Goal: Download file/media

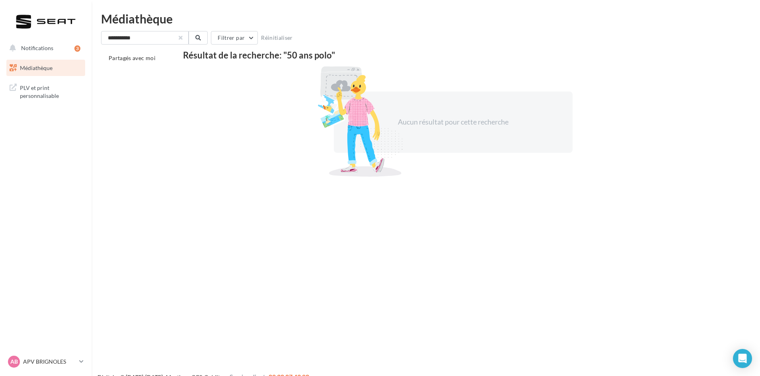
click at [181, 37] on button "button" at bounding box center [180, 37] width 3 height 3
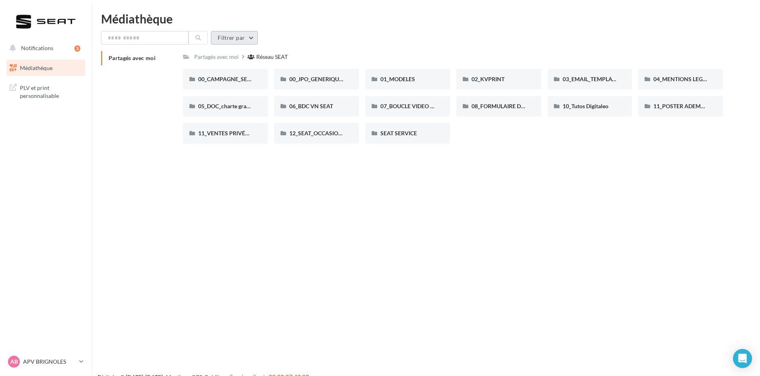
click at [242, 37] on button "Filtrer par" at bounding box center [234, 38] width 47 height 14
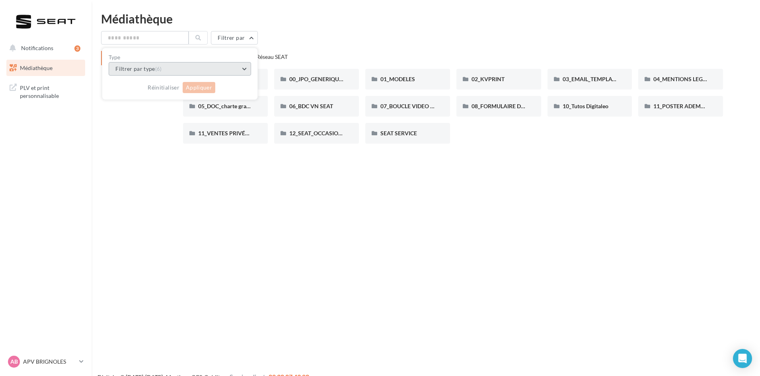
click at [191, 72] on button "Filtrer par type (6)" at bounding box center [180, 69] width 142 height 14
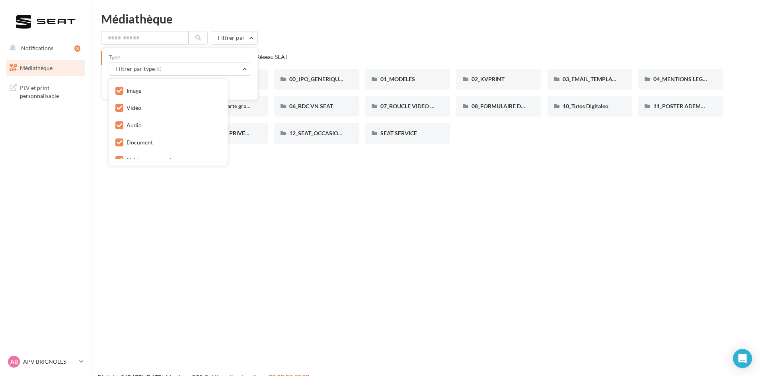
click at [121, 105] on icon at bounding box center [120, 108] width 6 height 6
click at [121, 126] on icon at bounding box center [120, 126] width 6 height 6
click at [118, 140] on icon at bounding box center [120, 143] width 6 height 6
click at [115, 136] on label at bounding box center [119, 136] width 8 height 8
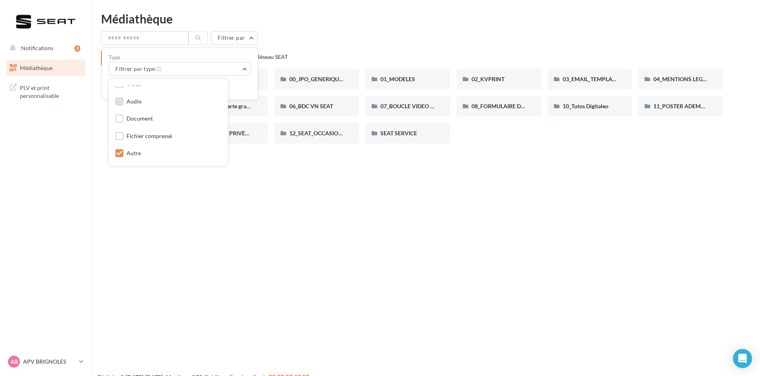
click at [120, 150] on label at bounding box center [119, 153] width 8 height 8
click at [242, 82] on div "Réinitialiser Appliquer" at bounding box center [180, 85] width 142 height 18
click at [204, 85] on button "Appliquer" at bounding box center [199, 87] width 33 height 11
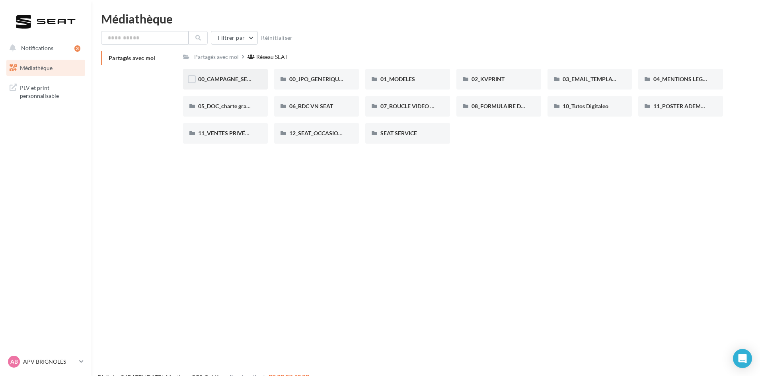
click at [209, 84] on div "00_CAMPAGNE_SEPTEMBRE" at bounding box center [225, 79] width 85 height 21
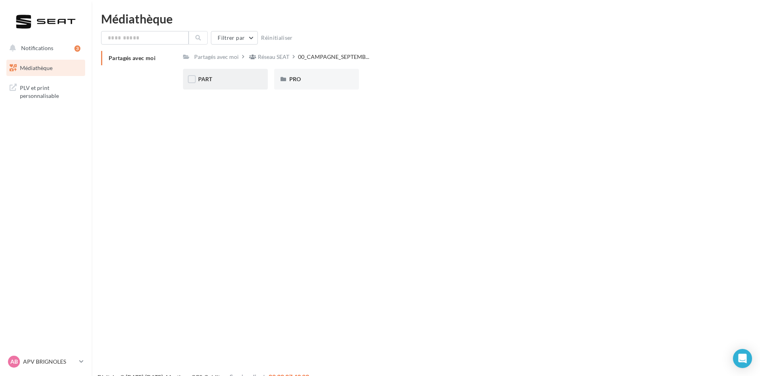
click at [211, 83] on div "PART" at bounding box center [225, 79] width 55 height 8
click at [211, 83] on div "ARONA" at bounding box center [225, 79] width 55 height 8
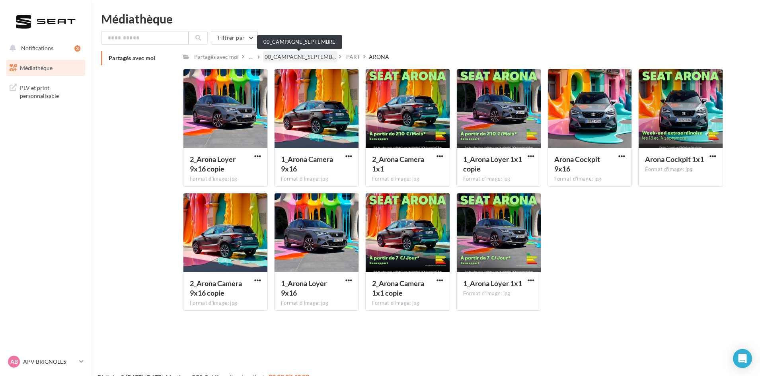
click at [297, 53] on span "00_CAMPAGNE_SEPTEMB..." at bounding box center [300, 57] width 71 height 8
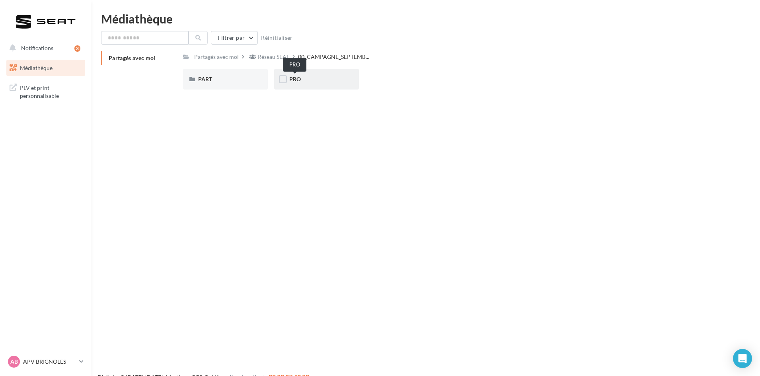
click at [295, 80] on span "PRO" at bounding box center [295, 79] width 12 height 7
click at [246, 76] on div "ARONA" at bounding box center [225, 79] width 55 height 8
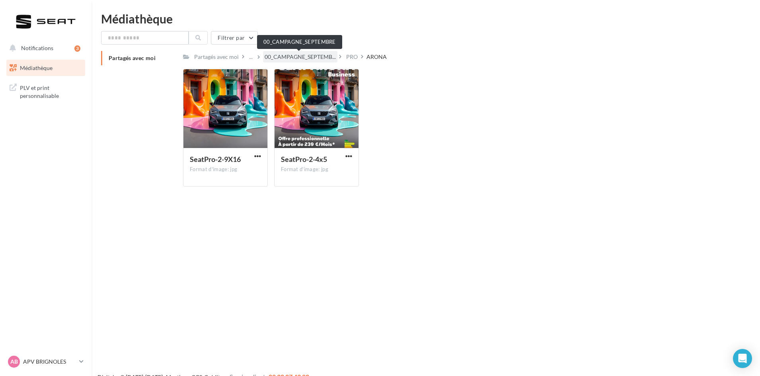
click at [296, 57] on span "00_CAMPAGNE_SEPTEMB..." at bounding box center [300, 57] width 71 height 8
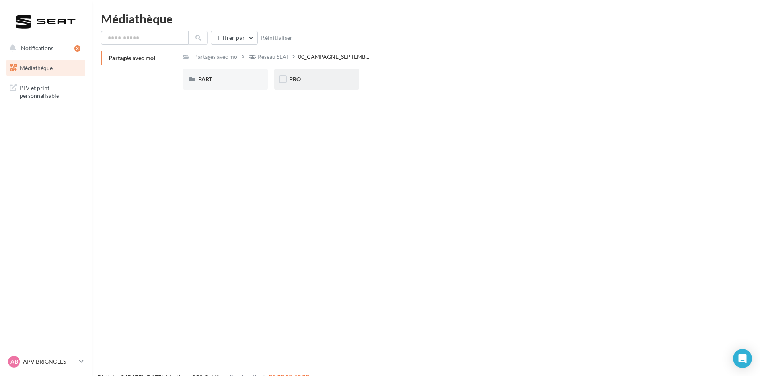
click at [317, 74] on div "PRO" at bounding box center [316, 79] width 85 height 21
click at [418, 78] on div "IBIZA" at bounding box center [407, 79] width 55 height 8
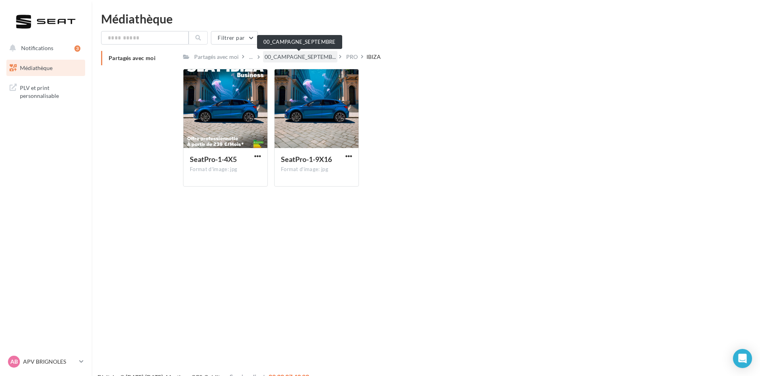
click at [294, 60] on span "00_CAMPAGNE_SEPTEMB..." at bounding box center [300, 57] width 71 height 8
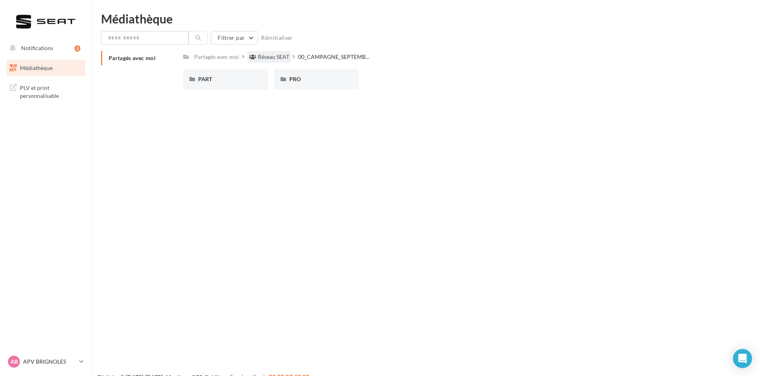
click at [263, 58] on div "Réseau SEAT" at bounding box center [273, 57] width 31 height 8
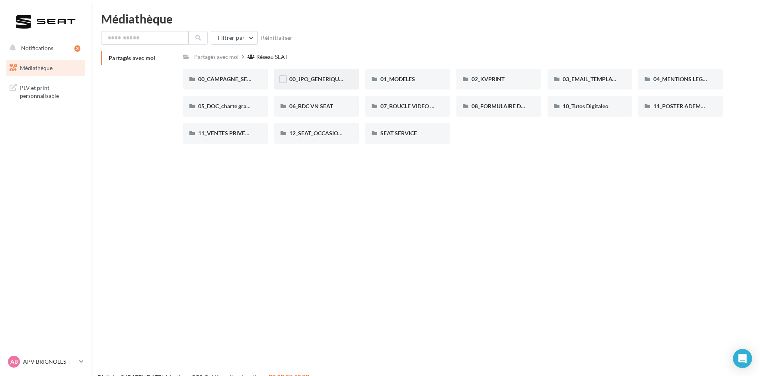
click at [326, 85] on div "00_JPO_GENERIQUE IBIZA ARONA" at bounding box center [316, 79] width 85 height 21
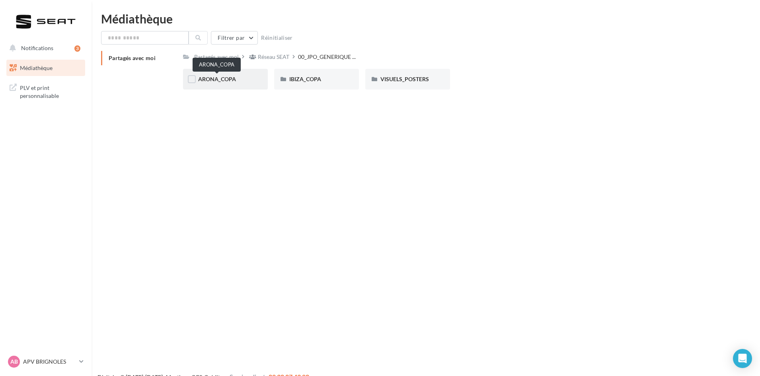
click at [219, 78] on span "ARONA_COPA" at bounding box center [217, 79] width 38 height 7
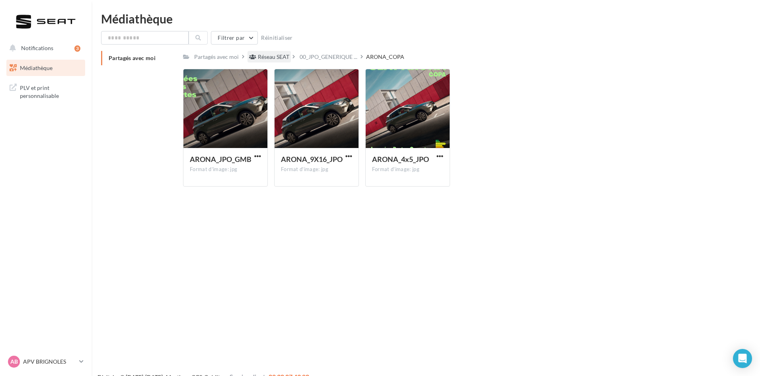
click at [271, 58] on div "Réseau SEAT" at bounding box center [273, 57] width 31 height 8
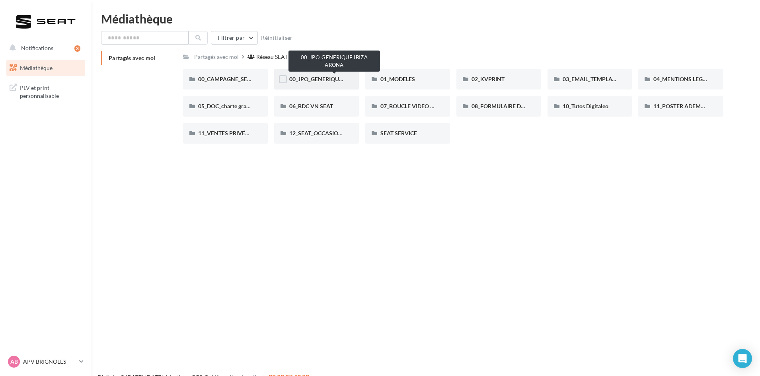
click at [336, 79] on span "00_JPO_GENERIQUE IBIZA ARONA" at bounding box center [334, 79] width 90 height 7
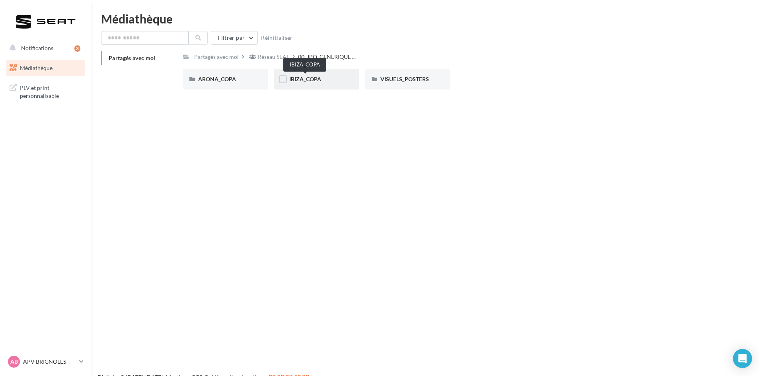
click at [319, 78] on span "IBIZA_COPA" at bounding box center [305, 79] width 32 height 7
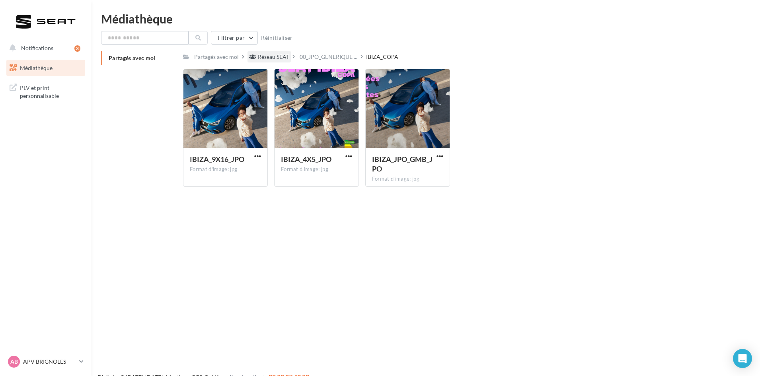
click at [271, 54] on div "Réseau SEAT" at bounding box center [273, 57] width 31 height 8
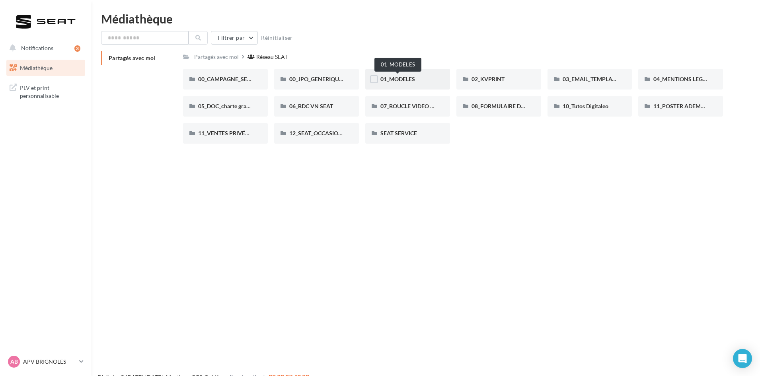
click at [395, 82] on span "01_MODELES" at bounding box center [397, 79] width 35 height 7
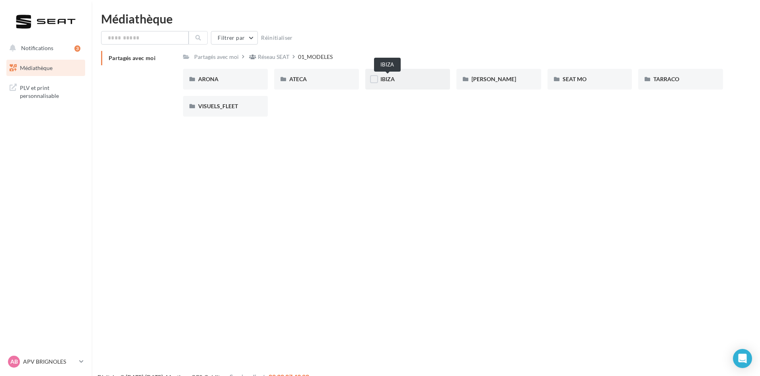
click at [394, 76] on span "IBIZA" at bounding box center [387, 79] width 14 height 7
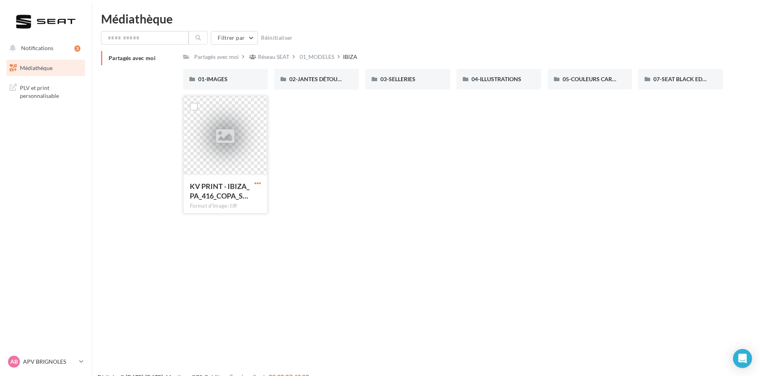
click at [259, 181] on span "button" at bounding box center [257, 183] width 7 height 7
click at [235, 193] on button "Télécharger" at bounding box center [223, 199] width 80 height 21
click at [309, 78] on span "02-JANTES DÉTOURÉES" at bounding box center [319, 79] width 61 height 7
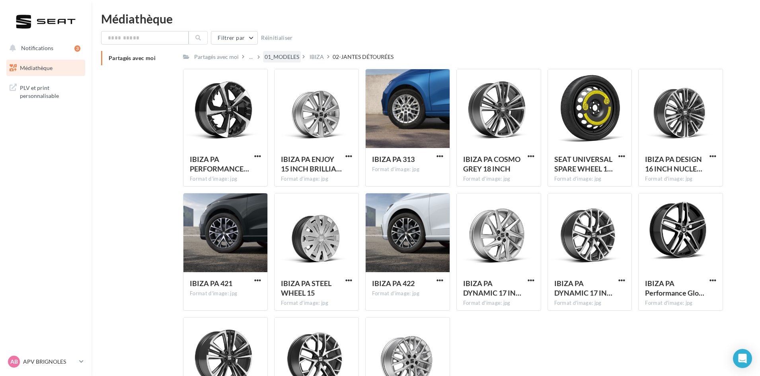
click at [279, 53] on div "01_MODELES" at bounding box center [282, 57] width 35 height 8
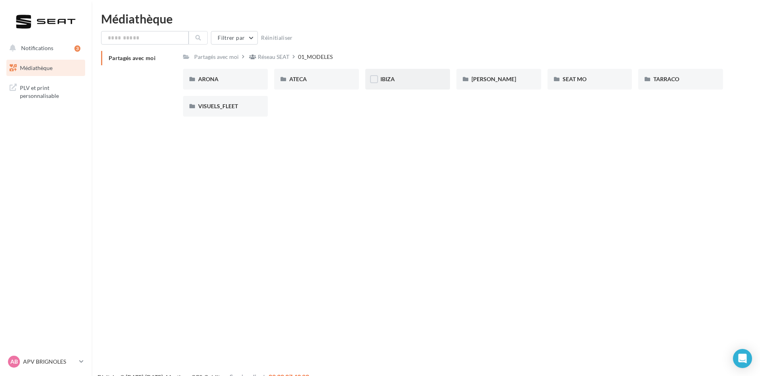
click at [409, 80] on div "IBIZA" at bounding box center [407, 79] width 55 height 8
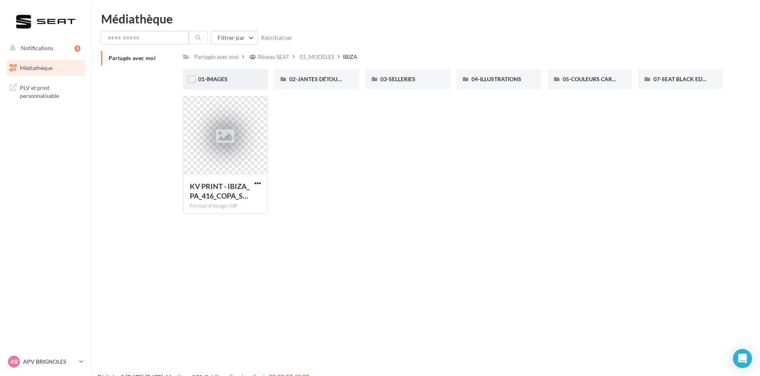
click at [238, 76] on div "01-IMAGES" at bounding box center [225, 79] width 55 height 8
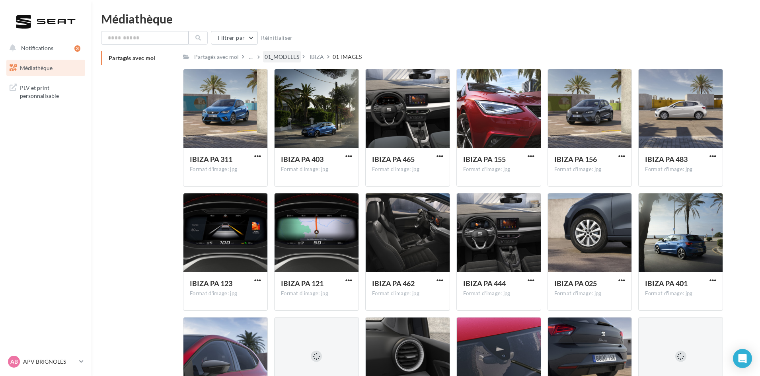
click at [265, 58] on div "01_MODELES" at bounding box center [282, 57] width 35 height 8
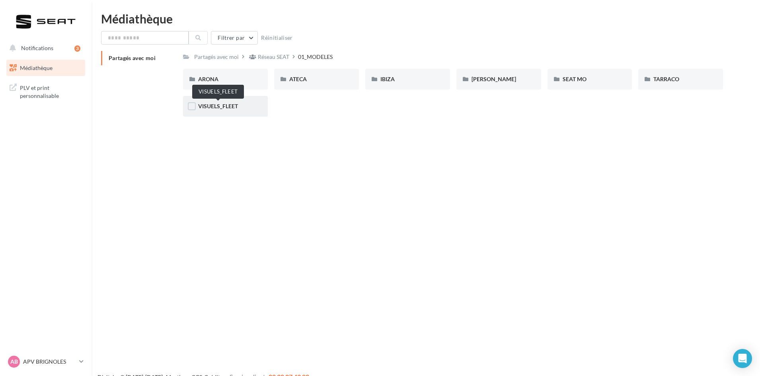
click at [221, 103] on span "VISUELS_FLEET" at bounding box center [218, 106] width 40 height 7
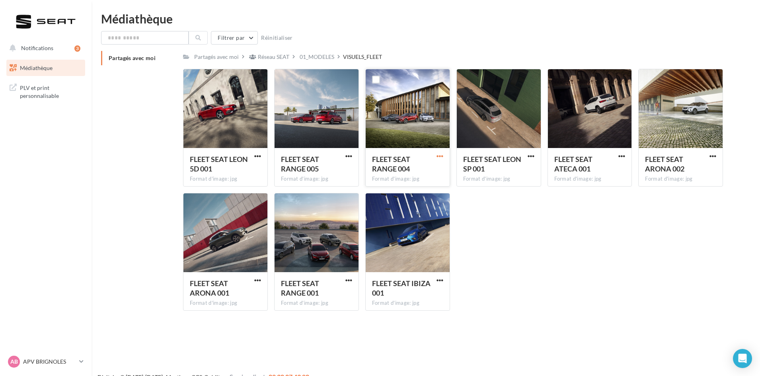
click at [439, 154] on span "button" at bounding box center [440, 156] width 7 height 7
click at [407, 168] on button "Télécharger" at bounding box center [405, 172] width 80 height 21
click at [350, 284] on button "button" at bounding box center [349, 281] width 10 height 8
click at [329, 289] on button "Télécharger" at bounding box center [314, 296] width 80 height 21
click at [270, 58] on div "Réseau SEAT" at bounding box center [273, 57] width 31 height 8
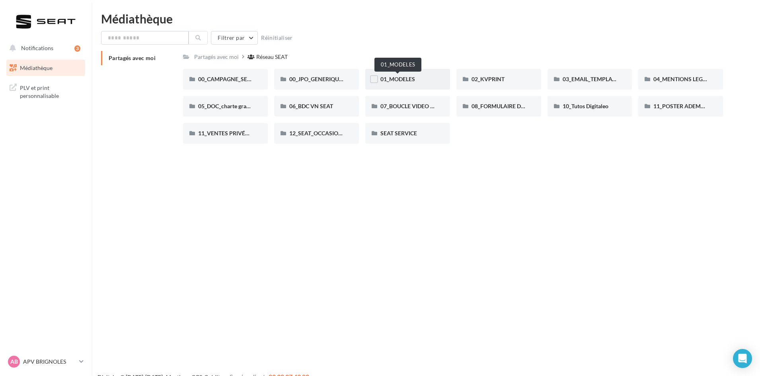
click at [404, 79] on span "01_MODELES" at bounding box center [397, 79] width 35 height 7
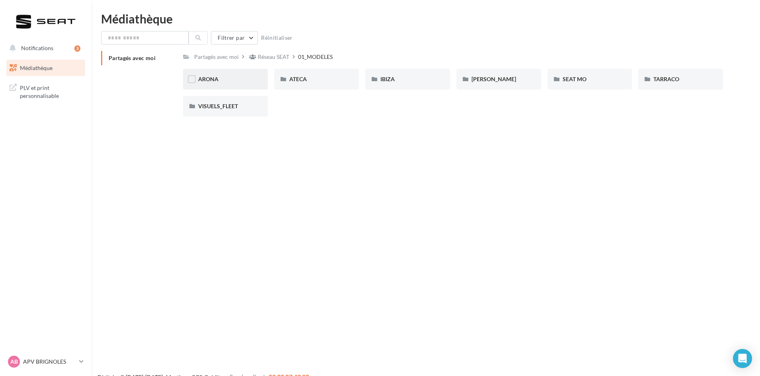
click at [238, 81] on div "ARONA" at bounding box center [225, 79] width 55 height 8
click at [238, 81] on div "01-IMAGES" at bounding box center [225, 79] width 55 height 8
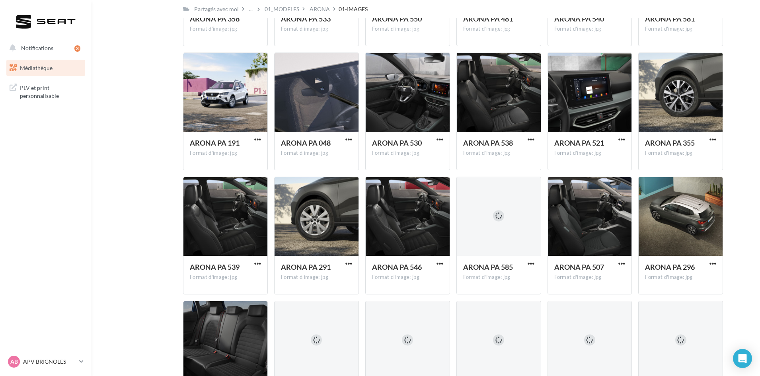
scroll to position [2652, 0]
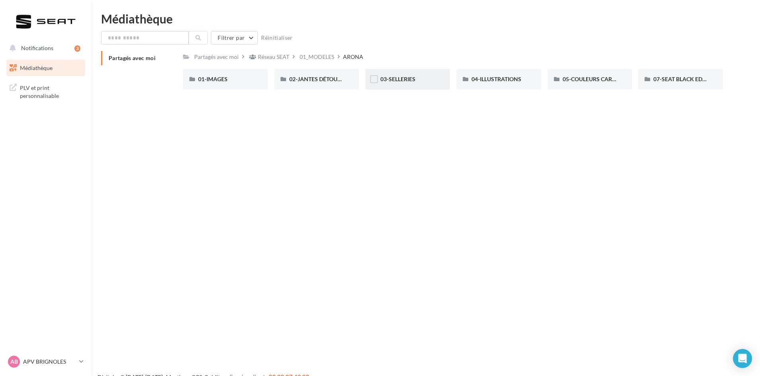
click at [419, 84] on div "03-SELLERIES" at bounding box center [407, 79] width 85 height 21
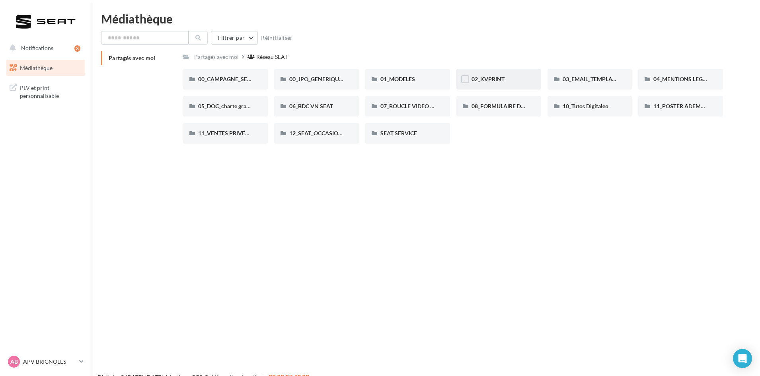
click at [501, 73] on div "02_KVPRINT" at bounding box center [498, 79] width 85 height 21
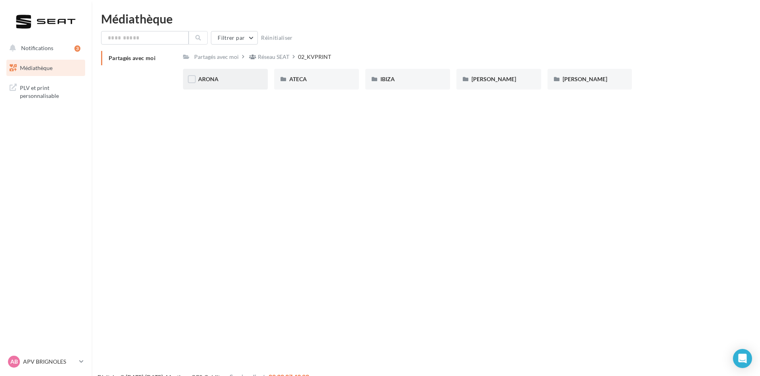
click at [241, 82] on div "ARONA" at bounding box center [225, 79] width 55 height 8
click at [246, 81] on div "COPA" at bounding box center [225, 79] width 55 height 8
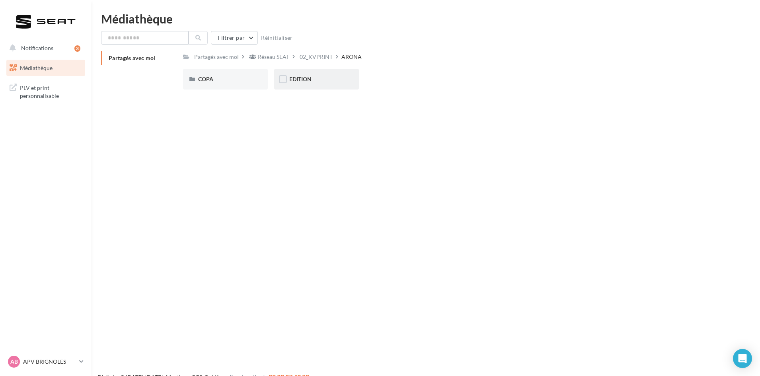
click at [340, 79] on div "EDITION" at bounding box center [316, 79] width 55 height 8
click at [326, 84] on div "ATECA" at bounding box center [316, 79] width 85 height 21
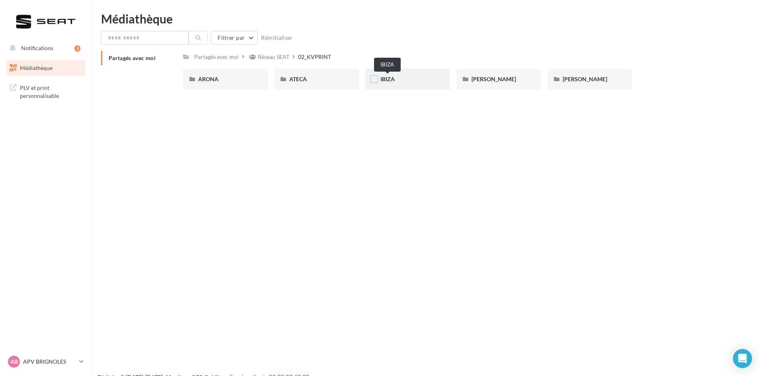
click at [390, 79] on span "IBIZA" at bounding box center [387, 79] width 14 height 7
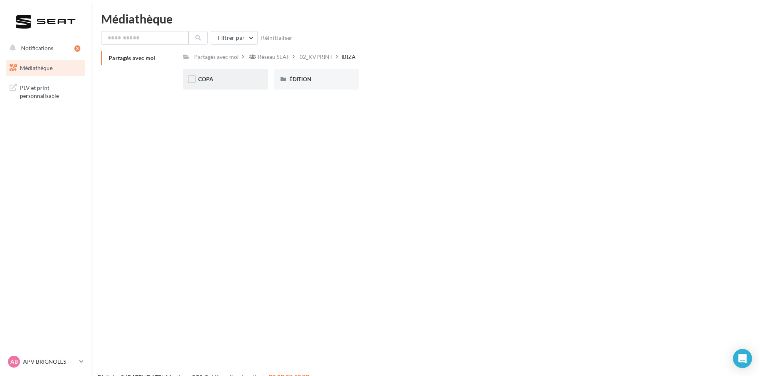
click at [216, 82] on div "COPA" at bounding box center [225, 79] width 55 height 8
click at [315, 75] on div "ÉDITION" at bounding box center [316, 79] width 55 height 8
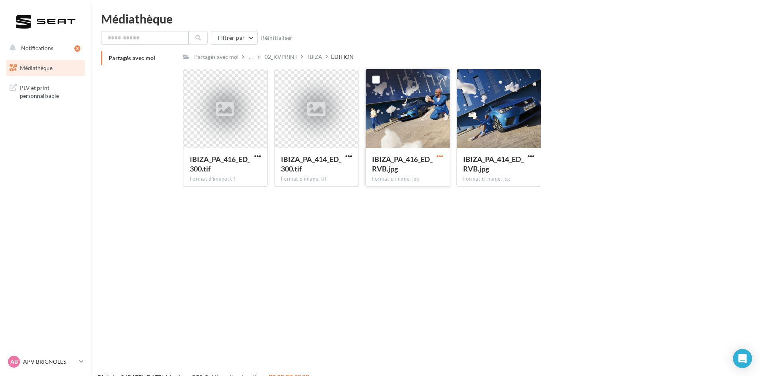
click at [442, 156] on span "button" at bounding box center [440, 156] width 7 height 7
click at [419, 170] on button "Télécharger" at bounding box center [405, 172] width 80 height 21
click at [286, 59] on div "02_KVPRINT" at bounding box center [281, 57] width 33 height 8
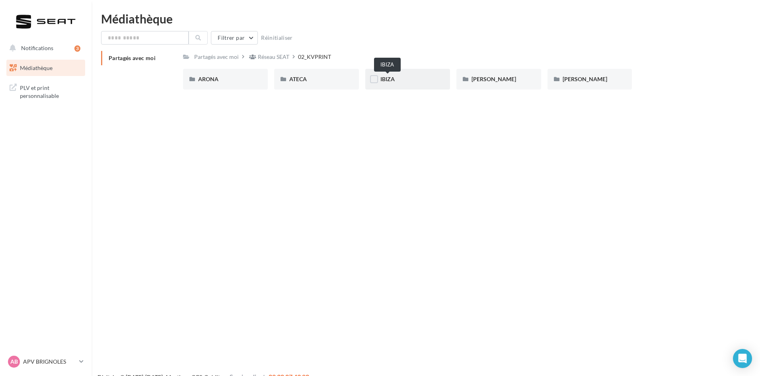
click at [386, 80] on span "IBIZA" at bounding box center [387, 79] width 14 height 7
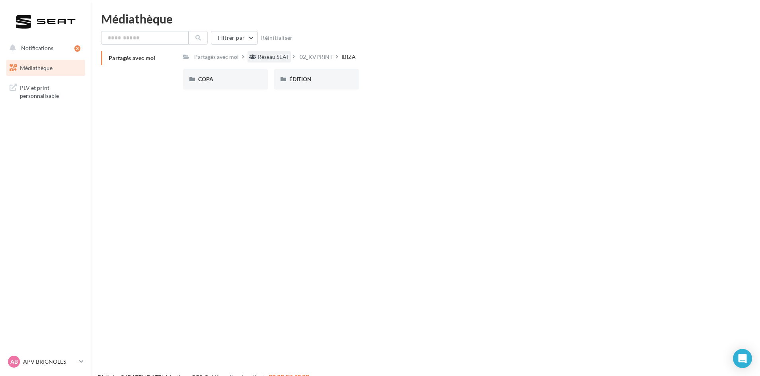
click at [271, 55] on div "Réseau SEAT" at bounding box center [273, 57] width 31 height 8
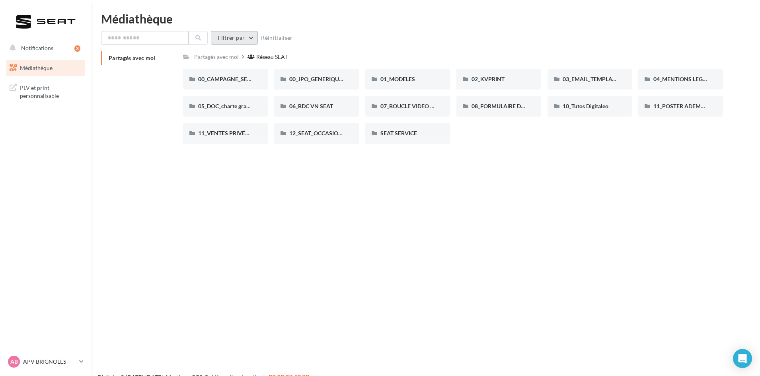
click at [234, 36] on button "Filtrer par" at bounding box center [234, 38] width 47 height 14
click at [285, 55] on div "Réseau SEAT" at bounding box center [271, 57] width 31 height 8
drag, startPoint x: 388, startPoint y: 64, endPoint x: 388, endPoint y: 58, distance: 6.0
click at [388, 62] on div "Partagés avec moi Réseau SEAT Rs Partagé par Réseau SEAT 00_CAMPAGNE_SEPTEMBRE …" at bounding box center [453, 100] width 540 height 99
click at [390, 60] on div "Partagés avec moi Réseau SEAT" at bounding box center [453, 57] width 540 height 12
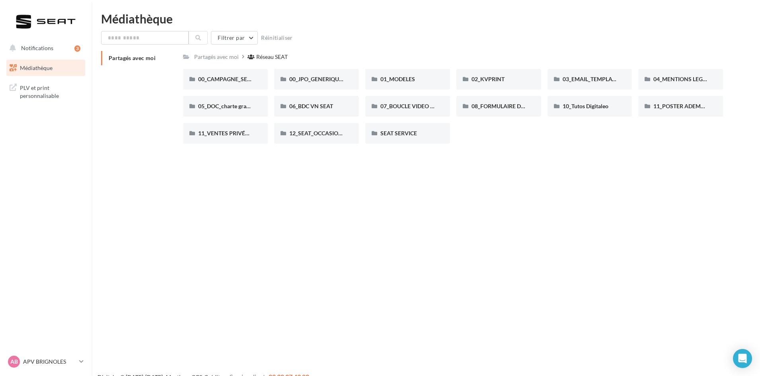
click at [586, 189] on div "Notifications 3 Mes cibles Médiathèque" at bounding box center [380, 201] width 760 height 376
click at [580, 109] on span "10_Tutos Digitaleo" at bounding box center [586, 106] width 46 height 7
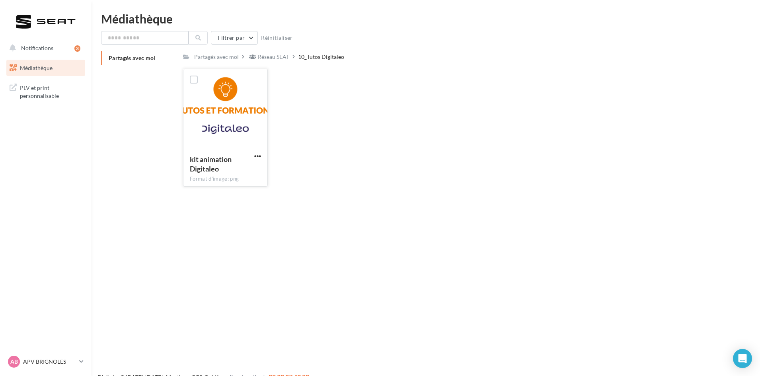
click at [213, 105] on div at bounding box center [225, 109] width 84 height 80
click at [253, 157] on button "button" at bounding box center [258, 157] width 10 height 8
click at [244, 172] on button "Télécharger" at bounding box center [223, 172] width 80 height 21
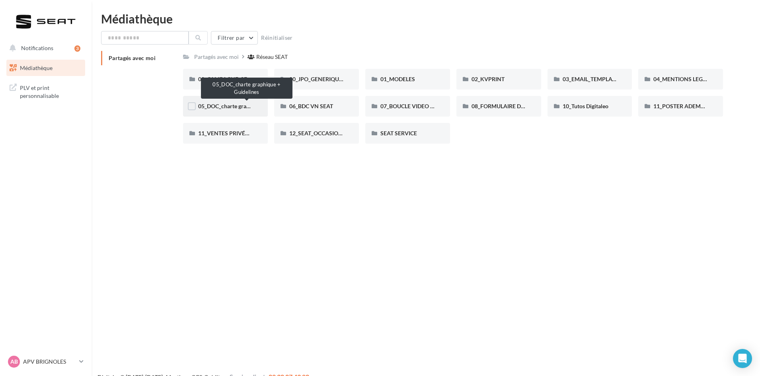
click at [214, 107] on span "05_DOC_charte graphique + Guidelines" at bounding box center [246, 106] width 97 height 7
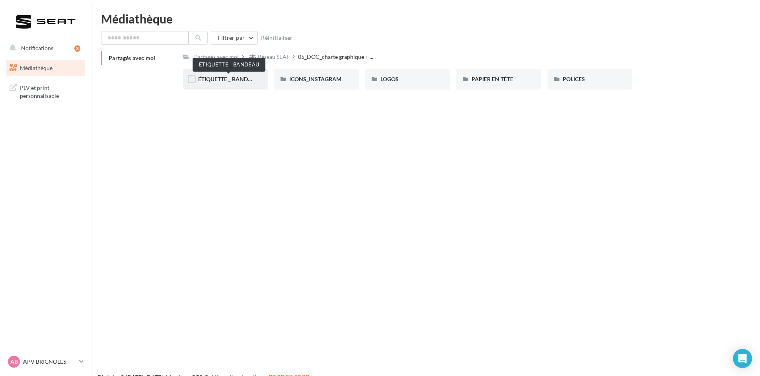
click at [219, 77] on span "ÉTIQUETTE _ BANDEAU" at bounding box center [228, 79] width 61 height 7
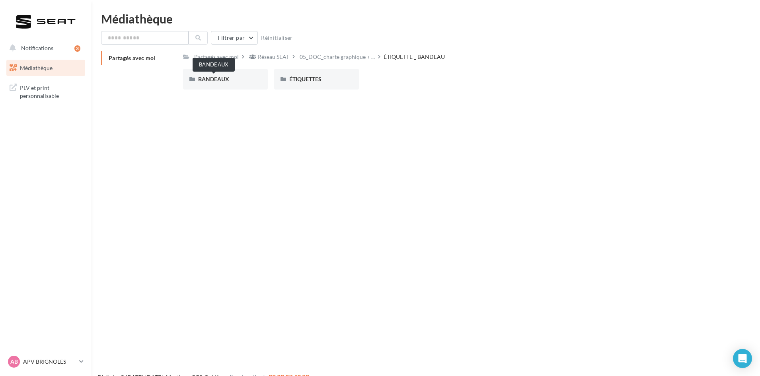
click at [219, 77] on span "BANDEAUX" at bounding box center [213, 79] width 31 height 7
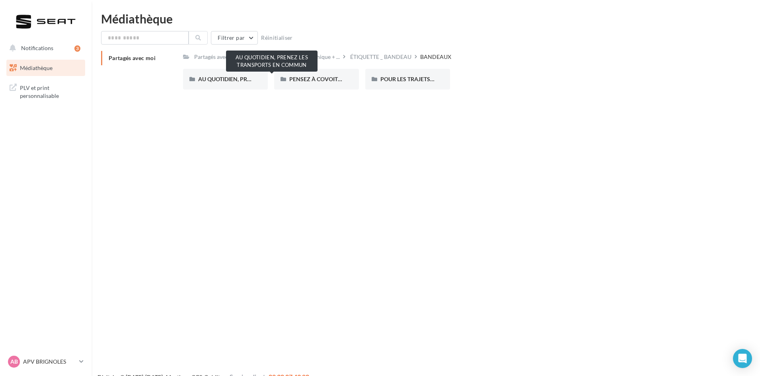
click at [219, 77] on span "AU QUOTIDIEN, PRENEZ LES TRANSPORTS EN COMMUN" at bounding box center [272, 79] width 148 height 7
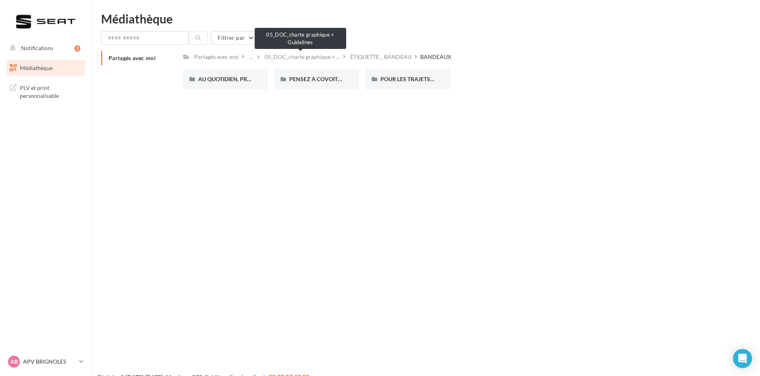
click at [310, 56] on span "05_DOC_charte graphique + ..." at bounding box center [302, 57] width 75 height 8
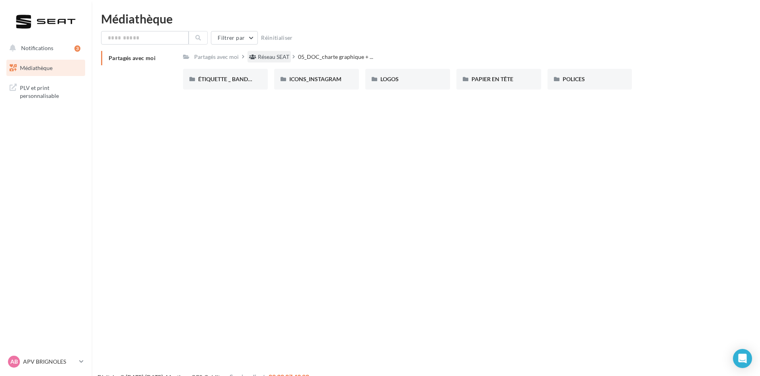
click at [278, 57] on div "Réseau SEAT" at bounding box center [273, 57] width 31 height 8
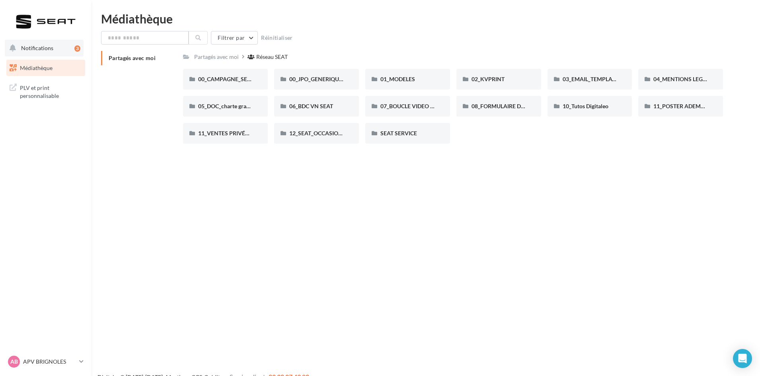
click at [58, 45] on button "Notifications 3" at bounding box center [44, 48] width 79 height 17
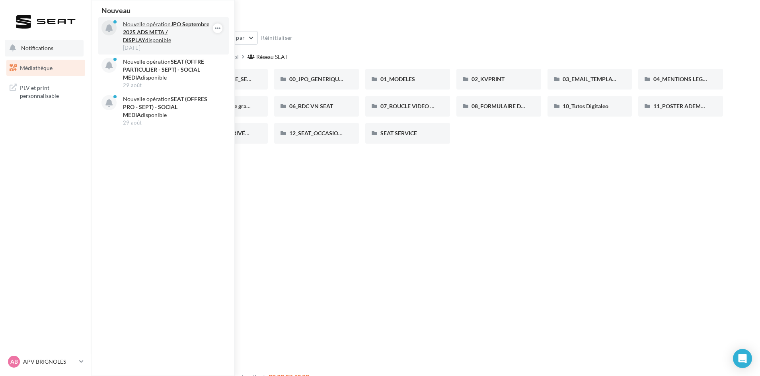
click at [153, 27] on p "Nouvelle opération JPO Septembre 2025 ADS META / DISPLAY disponible" at bounding box center [169, 32] width 92 height 24
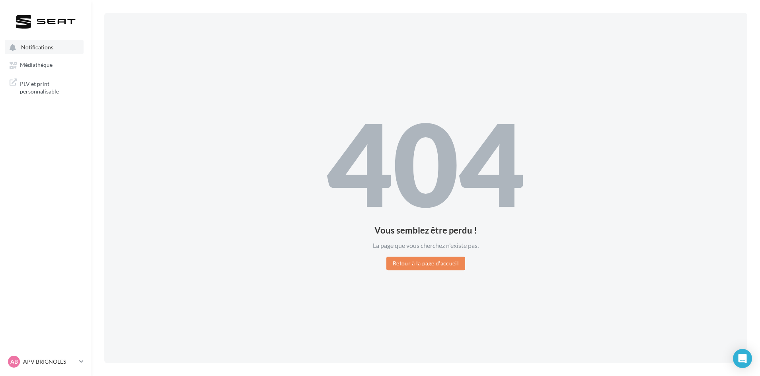
click at [57, 52] on button "Notifications" at bounding box center [44, 47] width 79 height 14
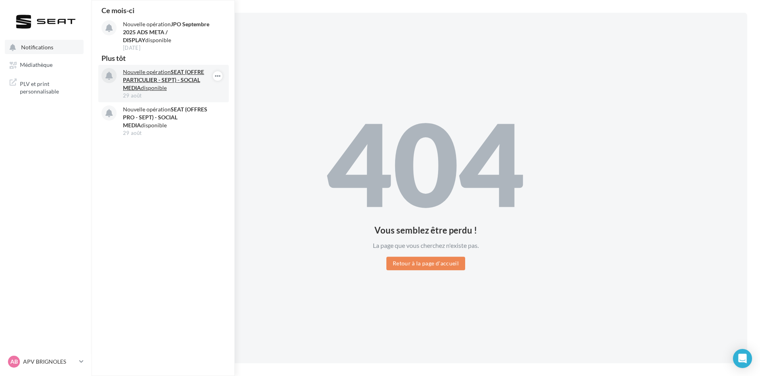
click at [146, 82] on strong "SEAT (OFFRE PARTICULIER - SEPT) - SOCIAL MEDIA" at bounding box center [163, 79] width 81 height 23
click at [193, 80] on strong "SEAT (OFFRE PARTICULIER - SEPT) - SOCIAL MEDIA" at bounding box center [163, 79] width 81 height 23
click at [185, 78] on strong "SEAT (OFFRE PARTICULIER - SEPT) - SOCIAL MEDIA" at bounding box center [163, 79] width 81 height 23
click at [66, 49] on button "Notifications Ce mois-ci Nouvelle opération JPO Septembre 2025 ADS META / DISPL…" at bounding box center [44, 47] width 79 height 14
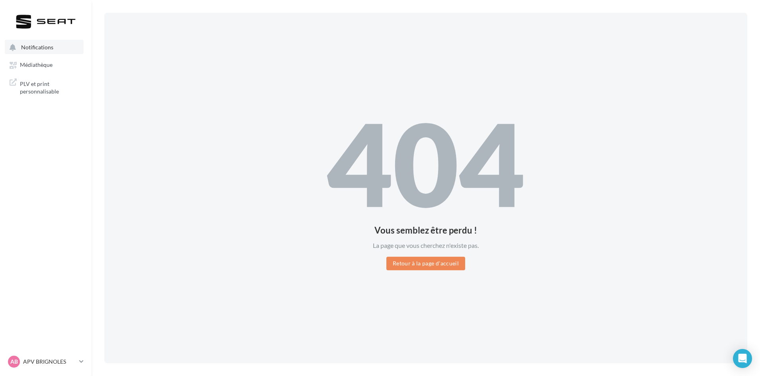
click at [74, 45] on button "Notifications" at bounding box center [44, 47] width 79 height 14
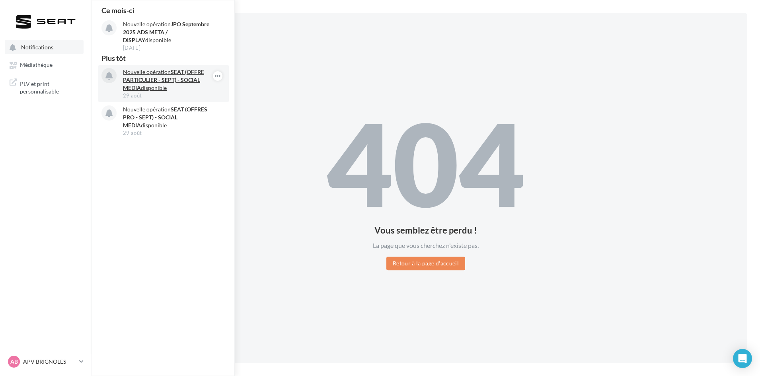
click at [130, 76] on strong "SEAT (OFFRE PARTICULIER - SEPT) - SOCIAL MEDIA" at bounding box center [163, 79] width 81 height 23
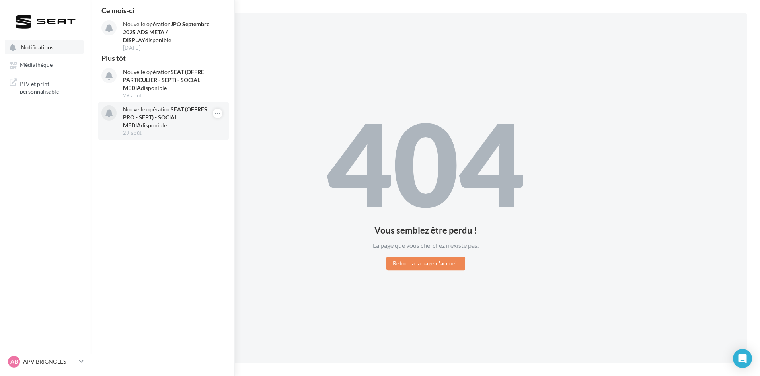
click at [193, 110] on strong "SEAT (OFFRES PRO - SEPT) - SOCIAL MEDIA" at bounding box center [165, 117] width 84 height 23
click at [296, 76] on div "404 Vous semblez être perdu ! La page que vous cherchez n'existe pas. Retour à …" at bounding box center [425, 188] width 643 height 351
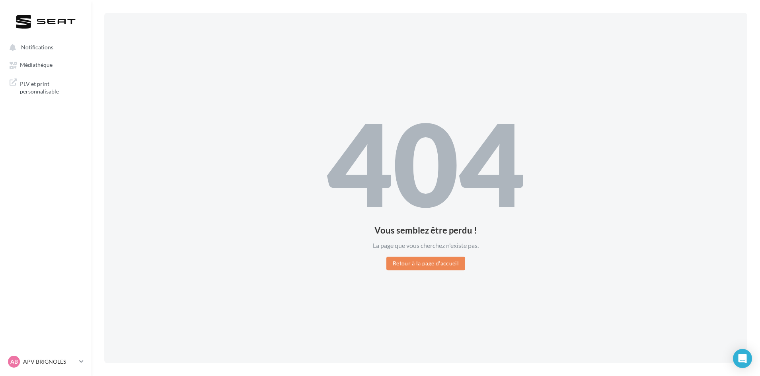
click at [56, 10] on div at bounding box center [45, 25] width 79 height 30
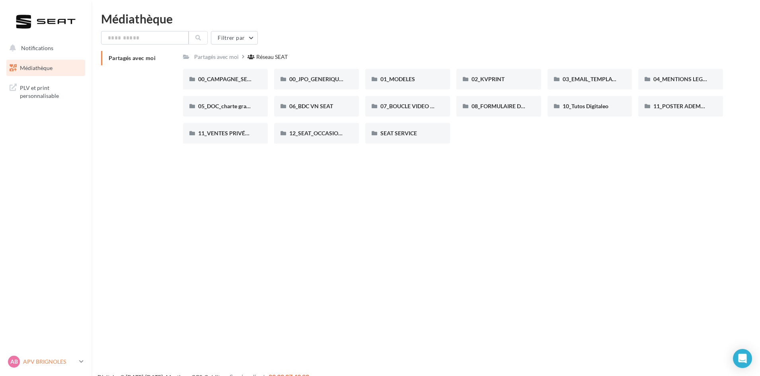
click at [26, 359] on p "APV BRIGNOLES" at bounding box center [49, 362] width 53 height 8
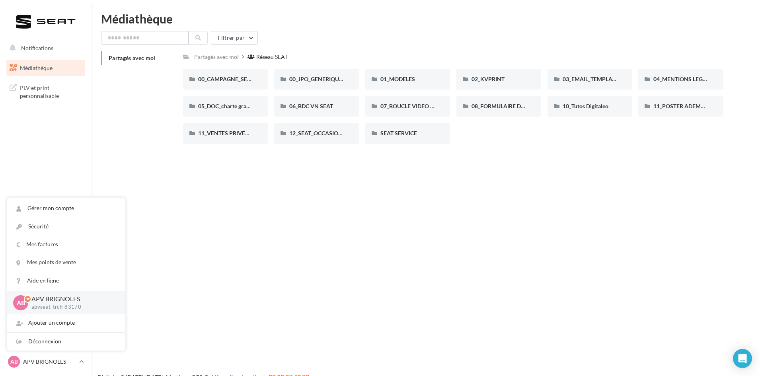
click at [55, 304] on p "apvseat-trch-83170" at bounding box center [71, 307] width 81 height 7
click at [51, 339] on div "Déconnexion" at bounding box center [66, 342] width 119 height 18
